Goal: Transaction & Acquisition: Purchase product/service

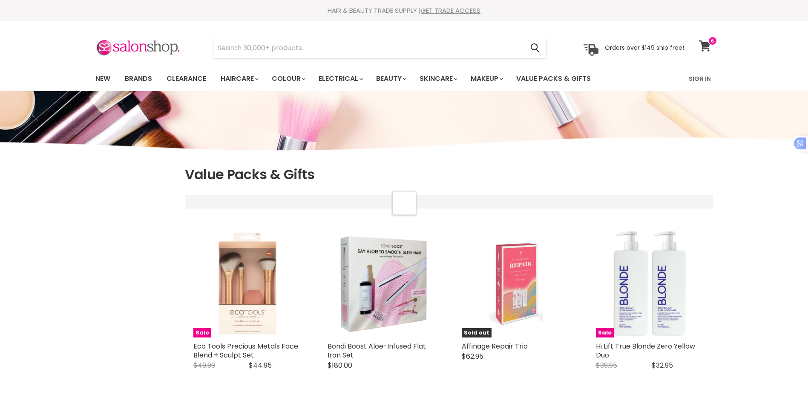
select select "manual"
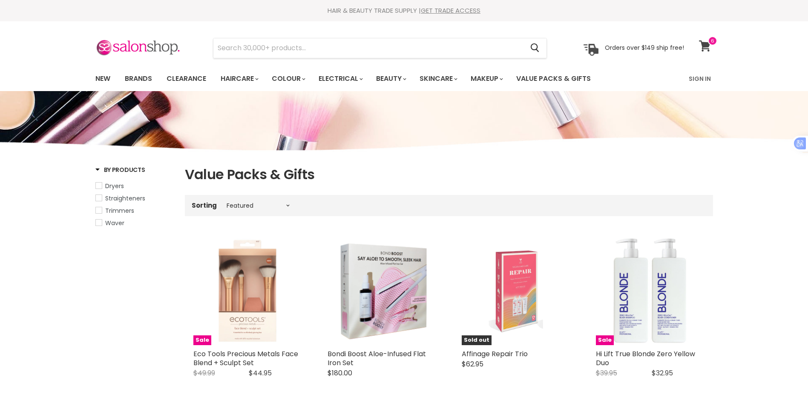
click at [708, 43] on span at bounding box center [712, 40] width 9 height 9
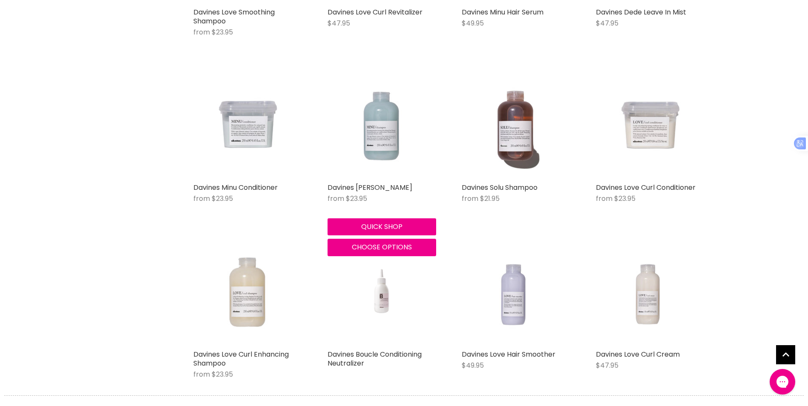
scroll to position [852, 0]
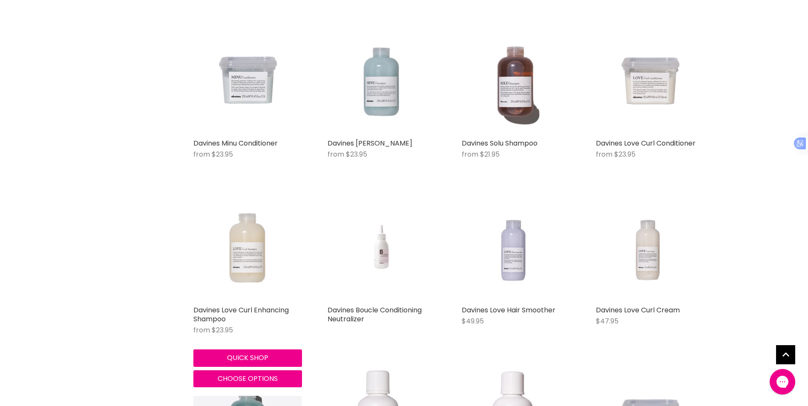
click at [259, 258] on img "Main content" at bounding box center [247, 247] width 109 height 109
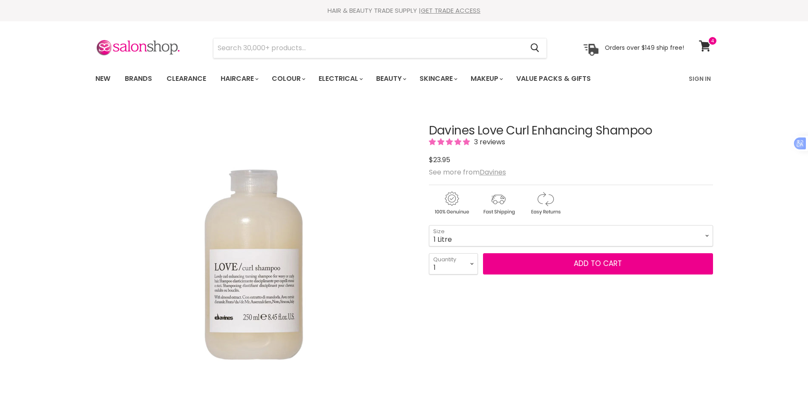
click at [429, 225] on select "75ml 250ml 1 Litre" at bounding box center [571, 235] width 284 height 21
select select "1 Litre"
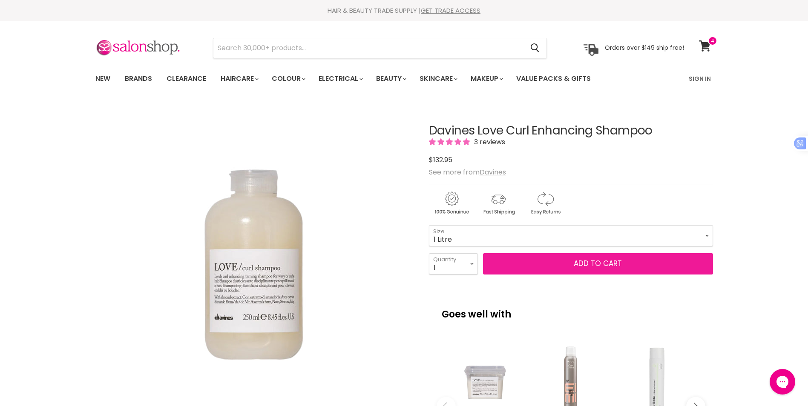
click at [594, 261] on button "Add to cart" at bounding box center [598, 263] width 230 height 21
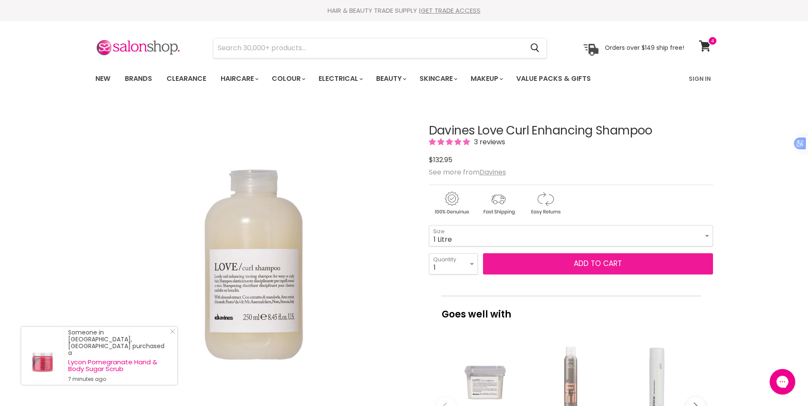
click at [580, 262] on button "Add to cart" at bounding box center [598, 263] width 230 height 21
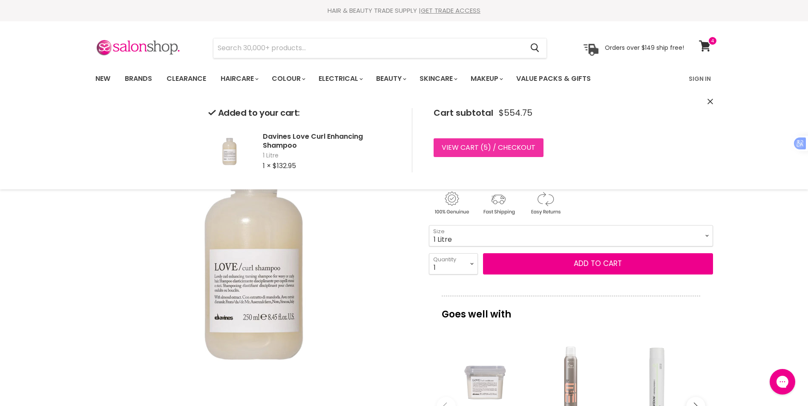
click at [488, 149] on link "View cart ( 5 ) / Checkout" at bounding box center [488, 147] width 110 height 19
